Goal: Task Accomplishment & Management: Complete application form

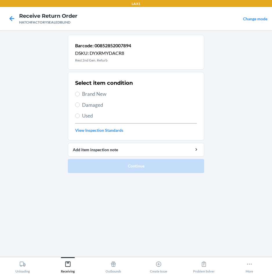
click at [96, 102] on span "Damaged" at bounding box center [139, 105] width 115 height 8
click at [80, 102] on input "Damaged" at bounding box center [77, 104] width 5 height 5
radio input "true"
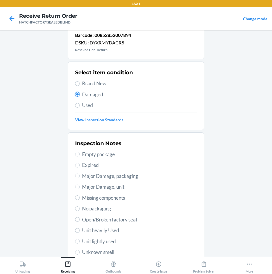
scroll to position [29, 0]
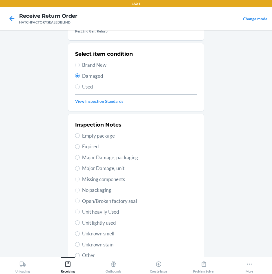
click at [104, 166] on span "Major Damage, unit" at bounding box center [139, 168] width 115 height 8
click at [80, 166] on input "Major Damage, unit" at bounding box center [77, 168] width 5 height 5
radio input "true"
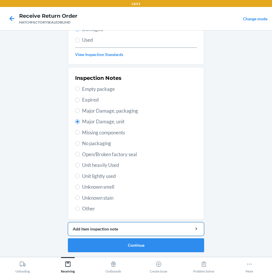
click at [155, 233] on button "Add item inspection note" at bounding box center [136, 229] width 136 height 14
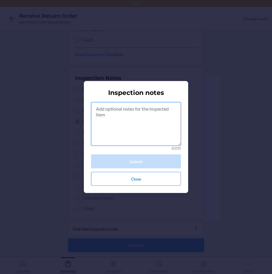
click at [146, 116] on textarea at bounding box center [136, 123] width 90 height 43
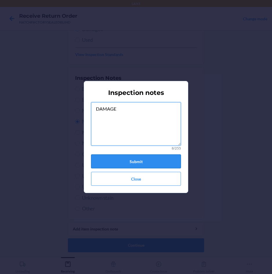
type textarea "DAMAGE"
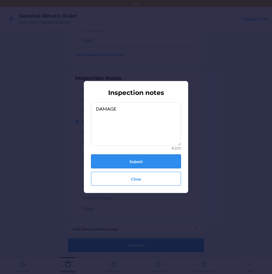
click at [151, 159] on button "Submit" at bounding box center [136, 161] width 90 height 14
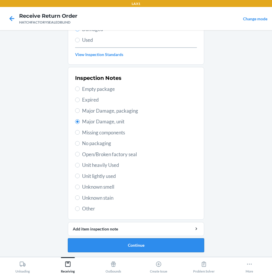
click at [160, 243] on button "Continue" at bounding box center [136, 245] width 136 height 14
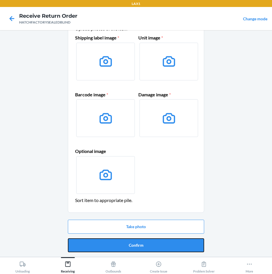
click at [160, 243] on button "Confirm" at bounding box center [136, 245] width 136 height 14
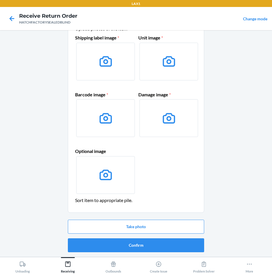
scroll to position [0, 0]
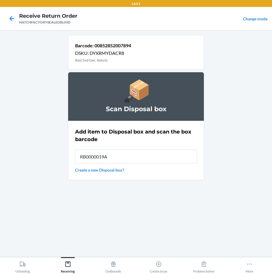
type input "RB0000019A4"
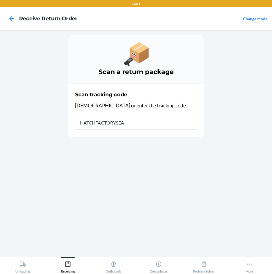
type input "HATCHFACTORYSEAL"
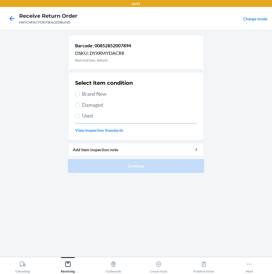
click at [91, 105] on span "Damaged" at bounding box center [139, 105] width 115 height 8
click at [80, 105] on input "Damaged" at bounding box center [77, 104] width 5 height 5
radio input "true"
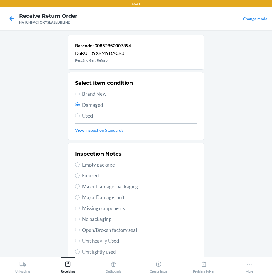
click at [107, 198] on span "Major Damage, unit" at bounding box center [139, 197] width 115 height 8
click at [80, 198] on input "Major Damage, unit" at bounding box center [77, 197] width 5 height 5
radio input "true"
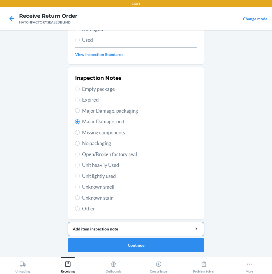
click at [130, 227] on div "Add item inspection note" at bounding box center [136, 229] width 126 height 6
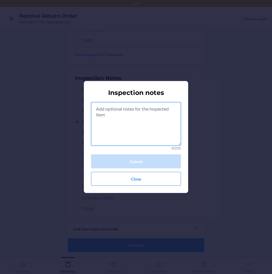
click at [133, 122] on textarea at bounding box center [136, 123] width 90 height 43
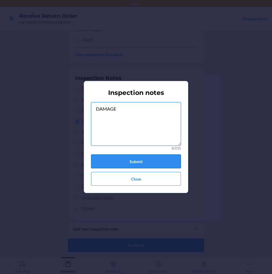
type textarea "DAMAGE"
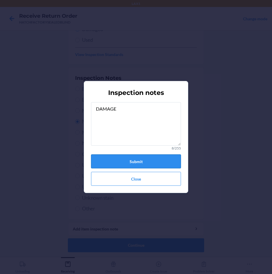
click at [144, 160] on button "Submit" at bounding box center [136, 161] width 90 height 14
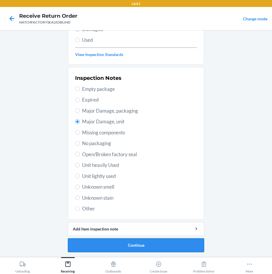
click at [140, 242] on button "Continue" at bounding box center [136, 245] width 136 height 14
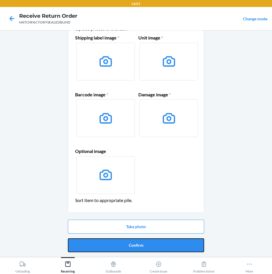
click at [140, 242] on button "Confirm" at bounding box center [136, 245] width 136 height 14
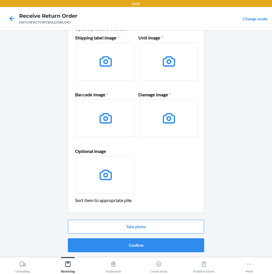
scroll to position [0, 0]
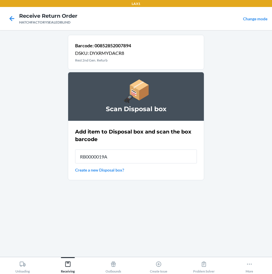
type input "RB0000019A4"
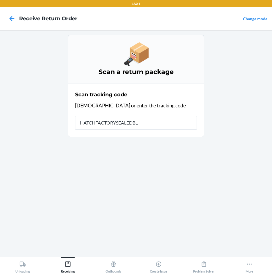
type input "HATCHFACTORYSEALEDBLI"
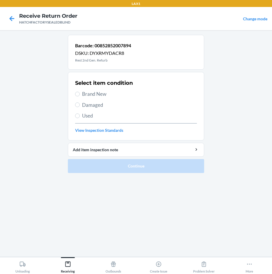
click at [103, 107] on span "Damaged" at bounding box center [139, 105] width 115 height 8
click at [80, 107] on input "Damaged" at bounding box center [77, 104] width 5 height 5
radio input "true"
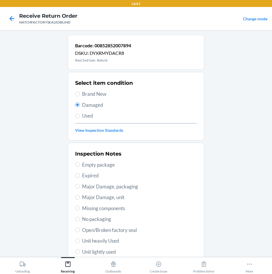
click at [111, 195] on span "Major Damage, unit" at bounding box center [139, 197] width 115 height 8
click at [80, 195] on input "Major Damage, unit" at bounding box center [77, 197] width 5 height 5
radio input "true"
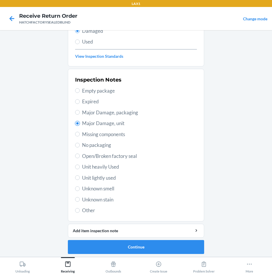
scroll to position [76, 0]
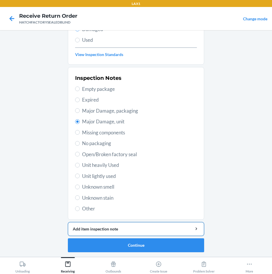
click at [135, 230] on div "Add item inspection note" at bounding box center [136, 229] width 126 height 6
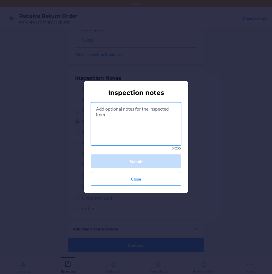
click at [156, 129] on textarea at bounding box center [136, 123] width 90 height 43
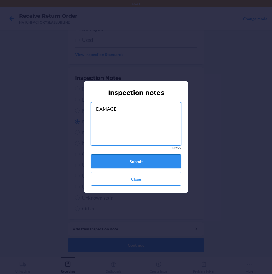
type textarea "DAMAGE"
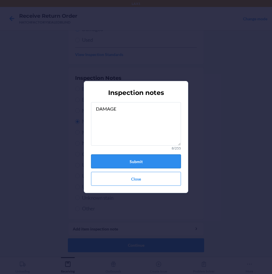
click at [154, 160] on button "Submit" at bounding box center [136, 161] width 90 height 14
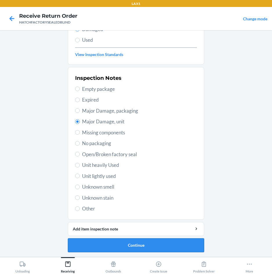
click at [169, 246] on button "Continue" at bounding box center [136, 245] width 136 height 14
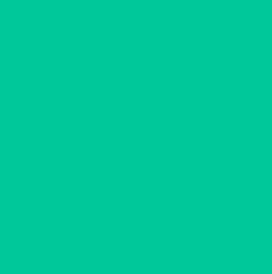
scroll to position [28, 0]
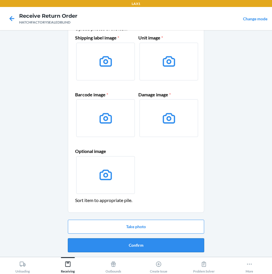
click at [170, 246] on button "Confirm" at bounding box center [136, 245] width 136 height 14
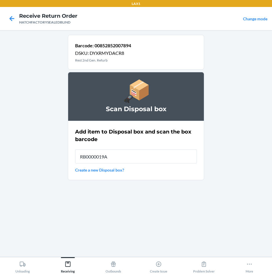
type input "RB0000019A4"
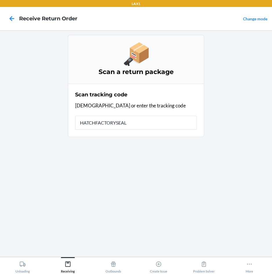
type input "HATCHFACTORYSEALE"
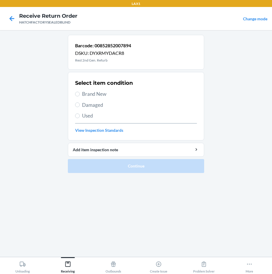
click at [97, 104] on span "Damaged" at bounding box center [139, 105] width 115 height 8
click at [80, 104] on input "Damaged" at bounding box center [77, 104] width 5 height 5
radio input "true"
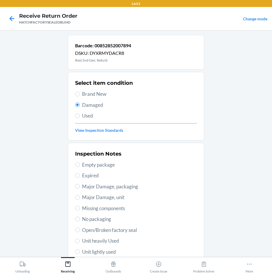
click at [112, 199] on span "Major Damage, unit" at bounding box center [139, 197] width 115 height 8
click at [80, 199] on input "Major Damage, unit" at bounding box center [77, 197] width 5 height 5
radio input "true"
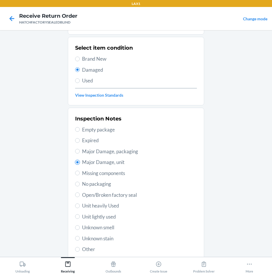
scroll to position [76, 0]
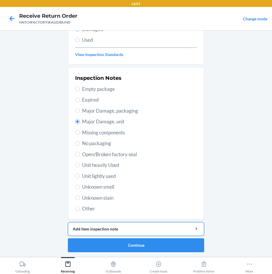
click at [135, 229] on div "Add item inspection note" at bounding box center [136, 229] width 126 height 6
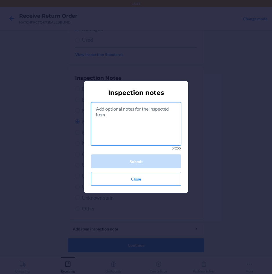
click at [148, 130] on textarea at bounding box center [136, 123] width 90 height 43
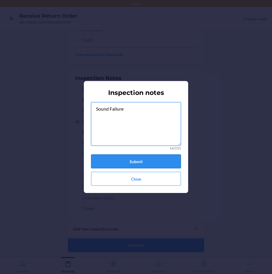
type textarea "Sound Failure"
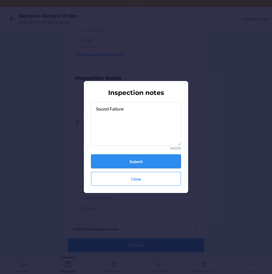
click at [151, 156] on button "Submit" at bounding box center [136, 161] width 90 height 14
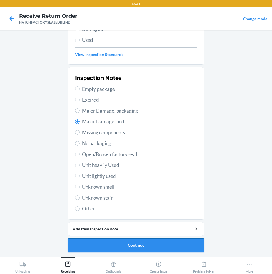
click at [172, 242] on button "Continue" at bounding box center [136, 245] width 136 height 14
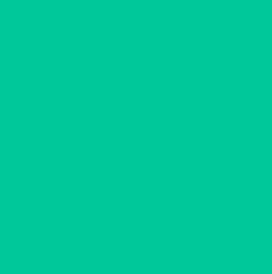
scroll to position [28, 0]
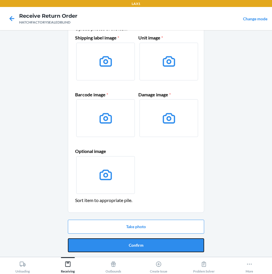
click at [172, 242] on button "Confirm" at bounding box center [136, 245] width 136 height 14
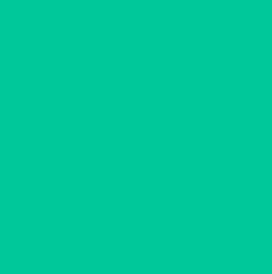
scroll to position [0, 0]
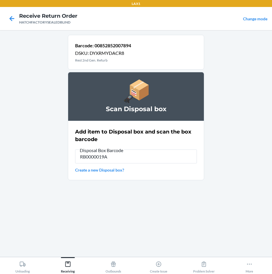
type input "RB0000019A4"
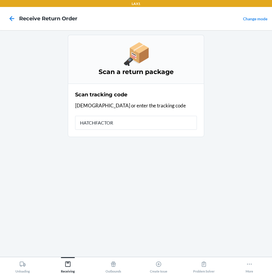
type input "HATCHFACTORY"
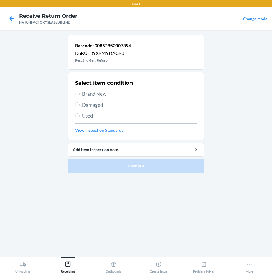
click at [92, 106] on span "Damaged" at bounding box center [139, 105] width 115 height 8
click at [80, 106] on input "Damaged" at bounding box center [77, 104] width 5 height 5
radio input "true"
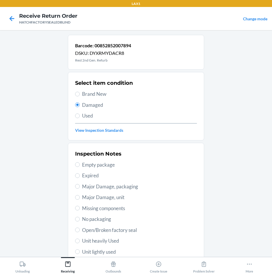
click at [121, 199] on span "Major Damage, unit" at bounding box center [139, 197] width 115 height 8
click at [80, 199] on input "Major Damage, unit" at bounding box center [77, 197] width 5 height 5
radio input "true"
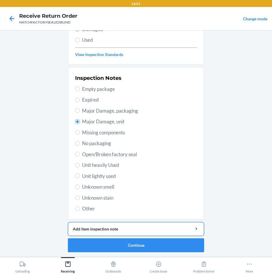
click at [134, 231] on div "Add item inspection note" at bounding box center [136, 229] width 126 height 6
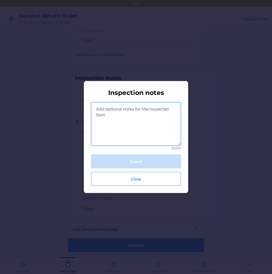
click at [159, 130] on textarea at bounding box center [136, 123] width 90 height 43
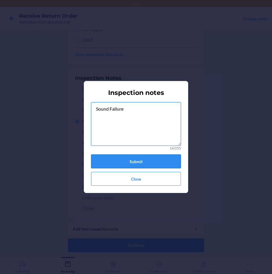
type textarea "Sound Failure"
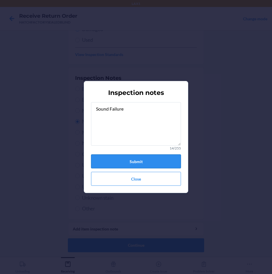
click at [166, 159] on button "Submit" at bounding box center [136, 161] width 90 height 14
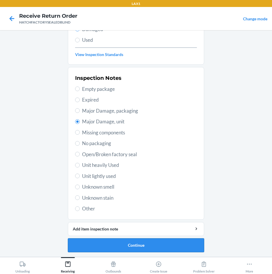
click at [175, 249] on button "Continue" at bounding box center [136, 245] width 136 height 14
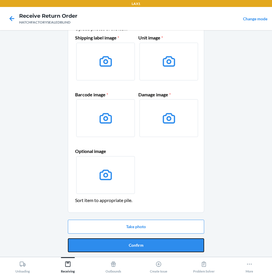
click at [175, 249] on button "Confirm" at bounding box center [136, 245] width 136 height 14
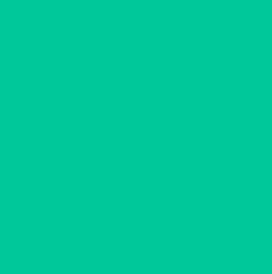
scroll to position [0, 0]
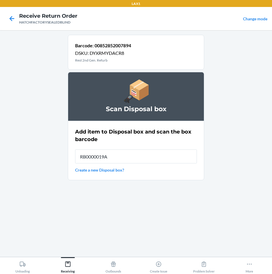
type input "RB0000019A4"
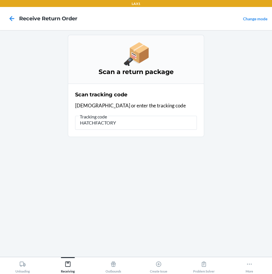
type input "HATCHFACTORYS"
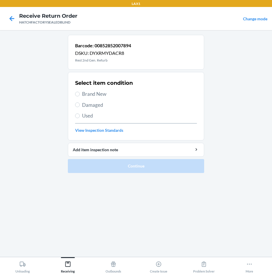
click at [86, 104] on span "Damaged" at bounding box center [139, 105] width 115 height 8
click at [80, 104] on input "Damaged" at bounding box center [77, 104] width 5 height 5
radio input "true"
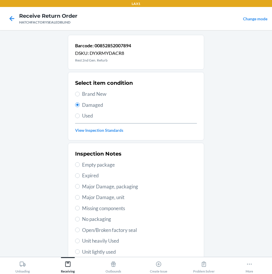
click at [117, 197] on span "Major Damage, unit" at bounding box center [139, 197] width 115 height 8
click at [80, 197] on input "Major Damage, unit" at bounding box center [77, 197] width 5 height 5
radio input "true"
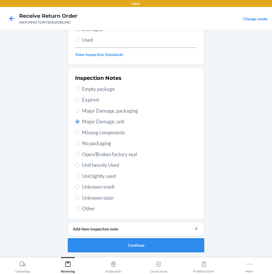
click at [144, 244] on button "Continue" at bounding box center [136, 245] width 136 height 14
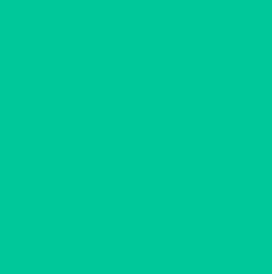
click at [144, 244] on button "Confirm" at bounding box center [136, 245] width 136 height 14
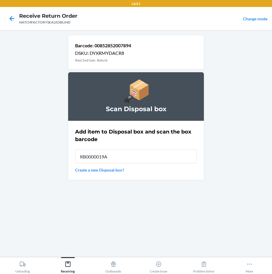
type input "RB0000019A4"
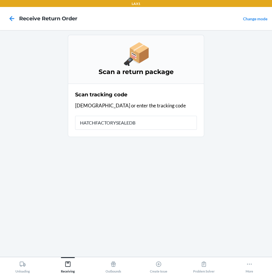
type input "HATCHFACTORYSEALEDBL"
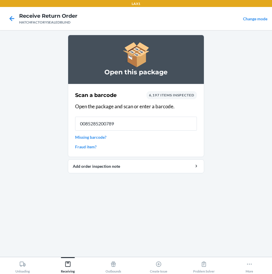
type input "00852852007894"
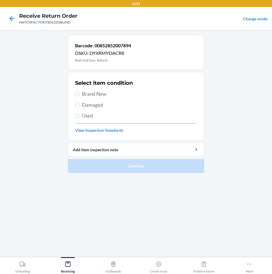
click at [101, 104] on span "Damaged" at bounding box center [139, 105] width 115 height 8
click at [80, 104] on input "Damaged" at bounding box center [77, 104] width 5 height 5
radio input "true"
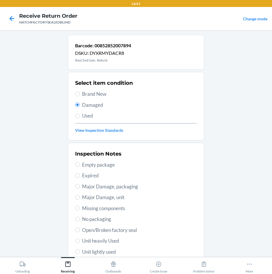
click at [117, 198] on span "Major Damage, unit" at bounding box center [139, 197] width 115 height 8
click at [80, 198] on input "Major Damage, unit" at bounding box center [77, 197] width 5 height 5
radio input "true"
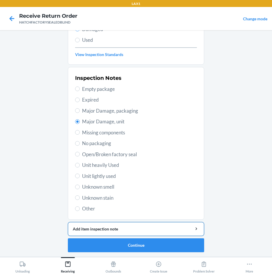
click at [142, 231] on div "Add item inspection note" at bounding box center [136, 229] width 126 height 6
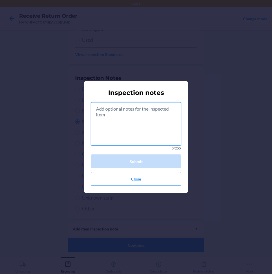
click at [164, 130] on textarea at bounding box center [136, 123] width 90 height 43
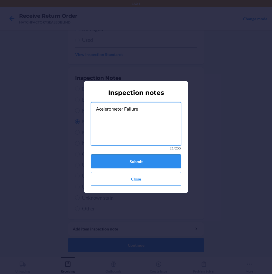
type textarea "Acelerometer Failure"
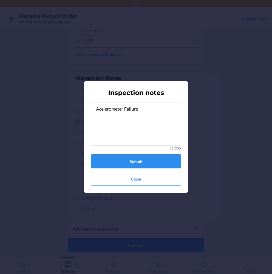
click at [170, 164] on button "Submit" at bounding box center [136, 161] width 90 height 14
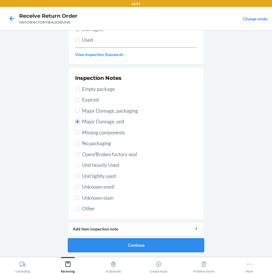
click at [180, 250] on button "Continue" at bounding box center [136, 245] width 136 height 14
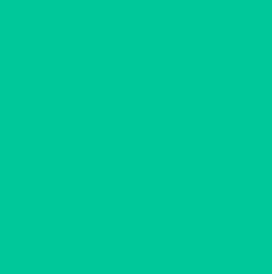
scroll to position [28, 0]
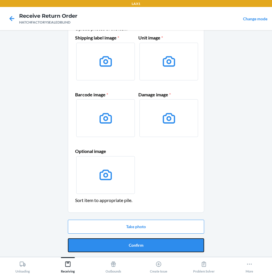
click at [180, 250] on button "Confirm" at bounding box center [136, 245] width 136 height 14
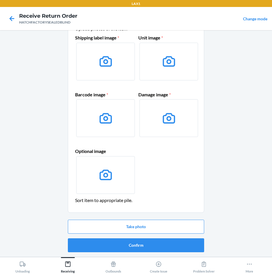
scroll to position [0, 0]
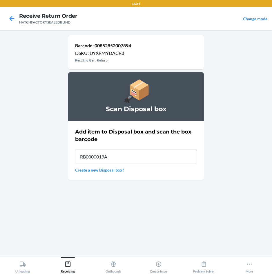
type input "RB0000019A4"
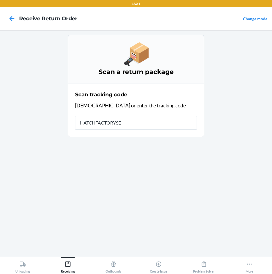
type input "HATCHFACTORYSEA"
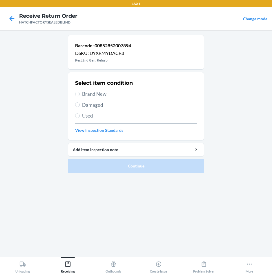
click at [90, 106] on span "Damaged" at bounding box center [139, 105] width 115 height 8
click at [80, 106] on input "Damaged" at bounding box center [77, 104] width 5 height 5
radio input "true"
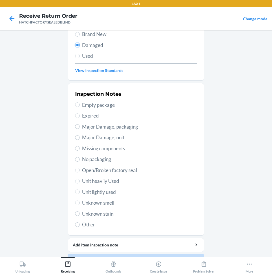
scroll to position [76, 0]
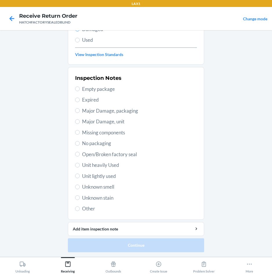
click at [103, 121] on span "Major Damage, unit" at bounding box center [139, 122] width 115 height 8
click at [80, 121] on input "Major Damage, unit" at bounding box center [77, 121] width 5 height 5
radio input "true"
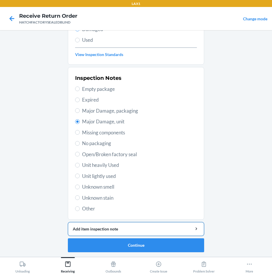
click at [149, 231] on div "Add item inspection note" at bounding box center [136, 229] width 126 height 6
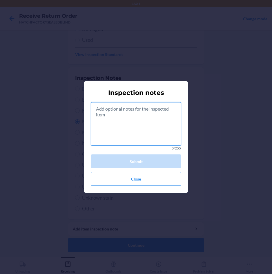
click at [144, 133] on textarea at bounding box center [136, 123] width 90 height 43
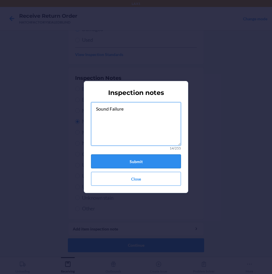
type textarea "Sound Failure"
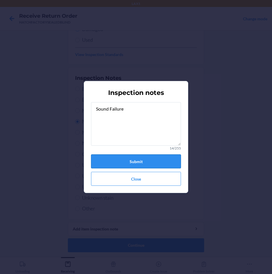
click at [127, 161] on button "Submit" at bounding box center [136, 161] width 90 height 14
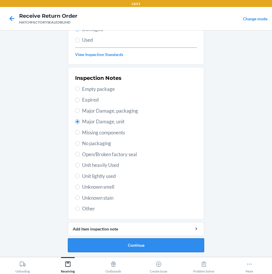
click at [160, 244] on button "Continue" at bounding box center [136, 245] width 136 height 14
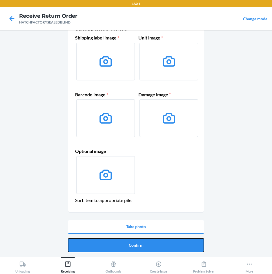
click at [160, 244] on button "Confirm" at bounding box center [136, 245] width 136 height 14
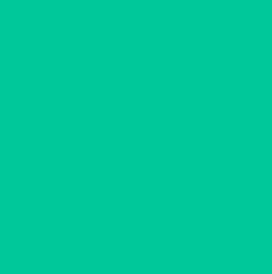
scroll to position [0, 0]
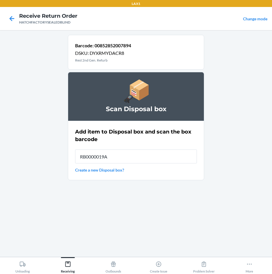
type input "RB0000019A4"
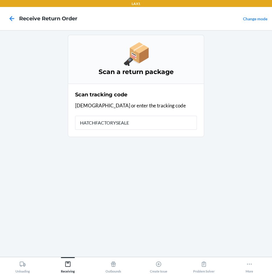
type input "HATCHFACTORYSEALED"
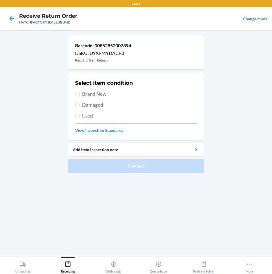
click at [103, 105] on span "Damaged" at bounding box center [139, 105] width 115 height 8
click at [80, 105] on input "Damaged" at bounding box center [77, 104] width 5 height 5
radio input "true"
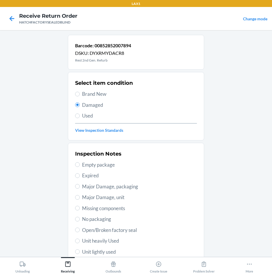
click at [117, 197] on span "Major Damage, unit" at bounding box center [139, 197] width 115 height 8
click at [80, 197] on input "Major Damage, unit" at bounding box center [77, 197] width 5 height 5
radio input "true"
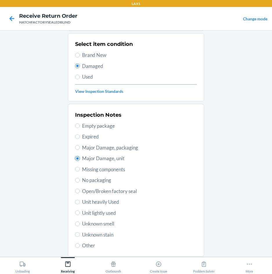
scroll to position [76, 0]
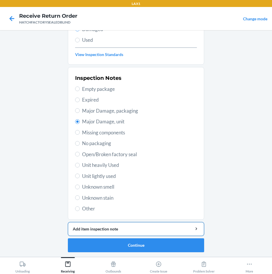
click at [137, 229] on div "Add item inspection note" at bounding box center [136, 229] width 126 height 6
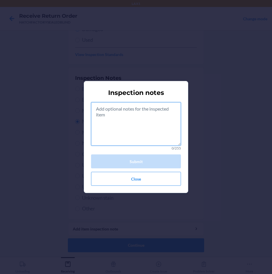
click at [131, 115] on textarea at bounding box center [136, 123] width 90 height 43
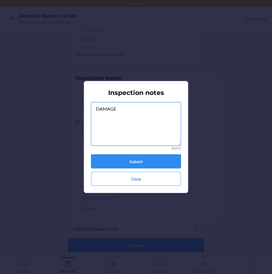
type textarea "DAMAGE"
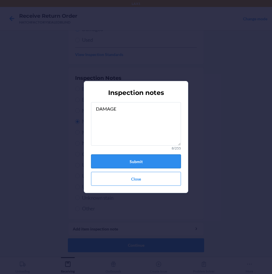
click at [124, 158] on button "Submit" at bounding box center [136, 161] width 90 height 14
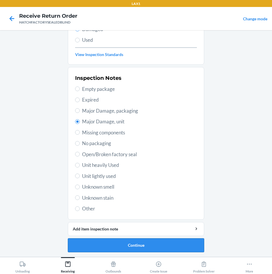
click at [184, 242] on button "Continue" at bounding box center [136, 245] width 136 height 14
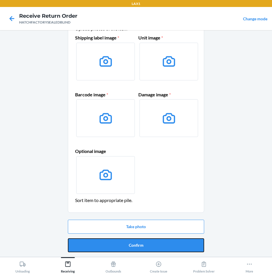
click at [184, 242] on button "Confirm" at bounding box center [136, 245] width 136 height 14
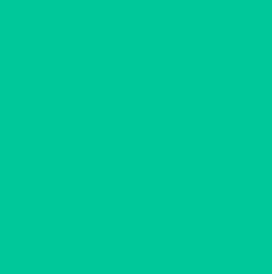
scroll to position [0, 0]
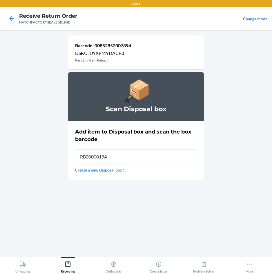
type input "RB0000019A4"
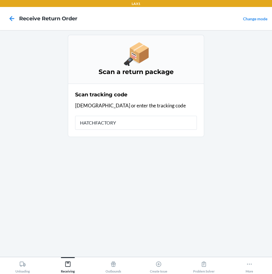
type input "HATCHFACTORYS"
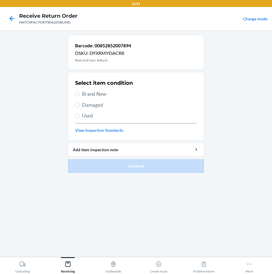
click at [86, 103] on span "Damaged" at bounding box center [139, 105] width 115 height 8
click at [80, 103] on input "Damaged" at bounding box center [77, 104] width 5 height 5
radio input "true"
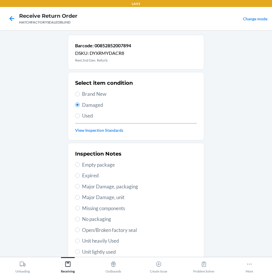
click at [111, 199] on span "Major Damage, unit" at bounding box center [139, 197] width 115 height 8
click at [80, 199] on input "Major Damage, unit" at bounding box center [77, 197] width 5 height 5
radio input "true"
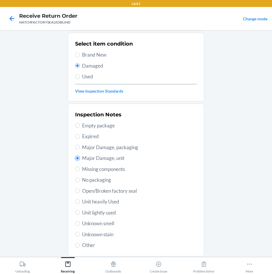
scroll to position [76, 0]
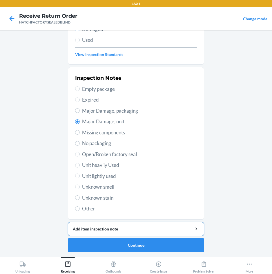
click at [132, 235] on button "Add item inspection note" at bounding box center [136, 229] width 136 height 14
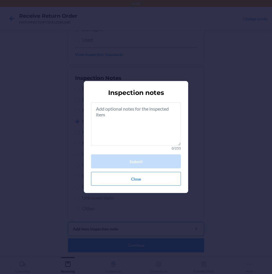
click at [68, 222] on button "Add item inspection note" at bounding box center [136, 229] width 136 height 14
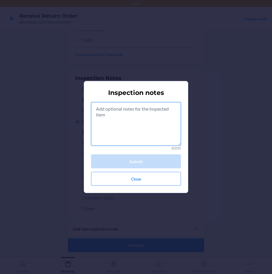
click at [137, 127] on textarea at bounding box center [136, 123] width 90 height 43
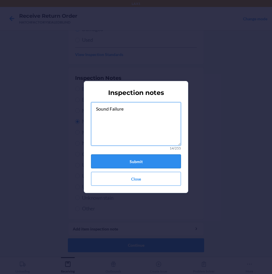
type textarea "Sound Failure"
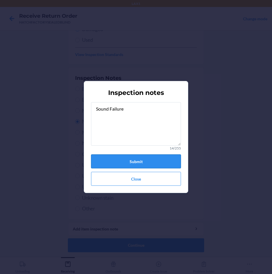
click at [140, 161] on button "Submit" at bounding box center [136, 161] width 90 height 14
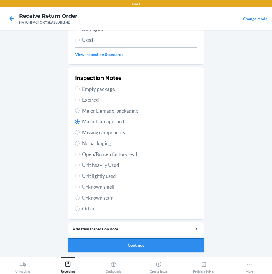
click at [171, 247] on button "Continue" at bounding box center [136, 245] width 136 height 14
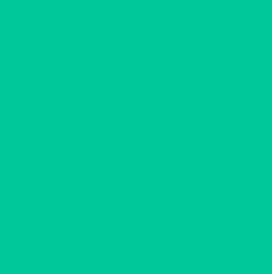
scroll to position [28, 0]
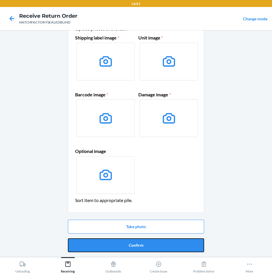
click at [171, 247] on button "Confirm" at bounding box center [136, 245] width 136 height 14
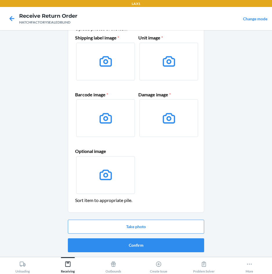
scroll to position [0, 0]
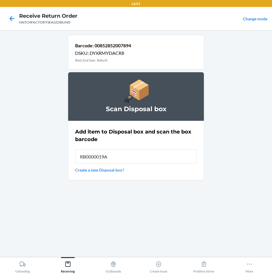
type input "RB0000019A4"
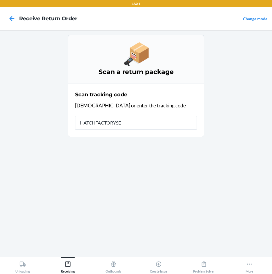
type input "HATCHFACTORYSEA"
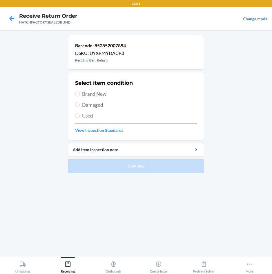
click at [103, 97] on span "Brand New" at bounding box center [139, 94] width 115 height 8
click at [80, 96] on input "Brand New" at bounding box center [77, 94] width 5 height 5
radio input "true"
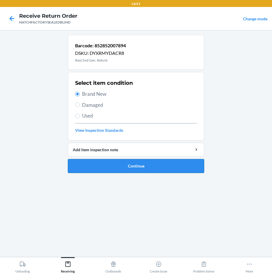
click at [147, 166] on button "Continue" at bounding box center [136, 166] width 136 height 14
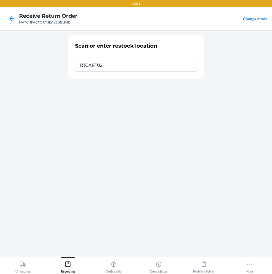
type input "RTCART027"
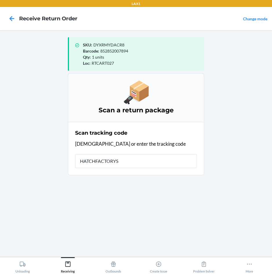
type input "HATCHFACTORYSE"
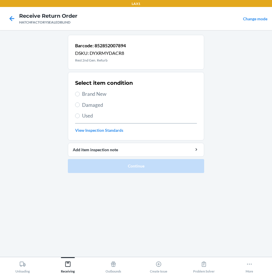
click at [94, 94] on span "Brand New" at bounding box center [139, 94] width 115 height 8
click at [80, 94] on input "Brand New" at bounding box center [77, 94] width 5 height 5
radio input "true"
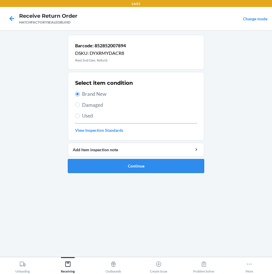
click at [142, 162] on button "Continue" at bounding box center [136, 166] width 136 height 14
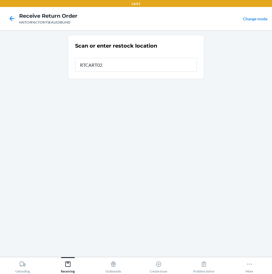
type input "RTCART027"
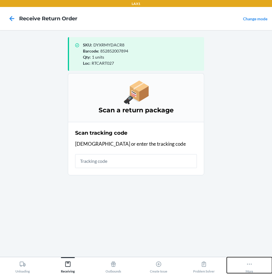
click at [251, 268] on div "More" at bounding box center [250, 265] width 8 height 14
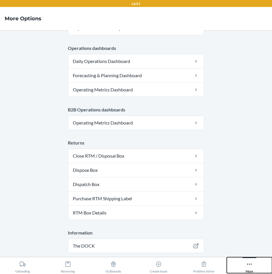
scroll to position [298, 0]
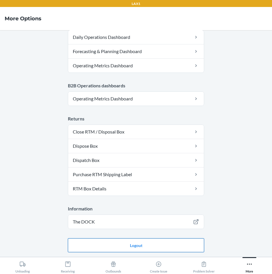
click at [191, 247] on button "Logout" at bounding box center [136, 245] width 136 height 14
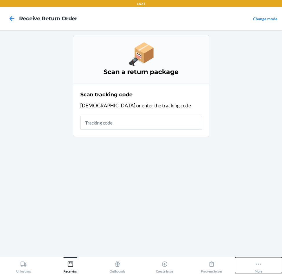
click at [257, 268] on div "More" at bounding box center [259, 265] width 8 height 14
